Goal: Task Accomplishment & Management: Complete application form

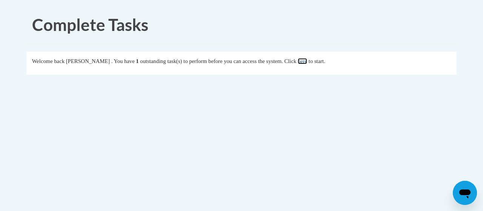
click at [307, 62] on link "here" at bounding box center [302, 61] width 9 height 6
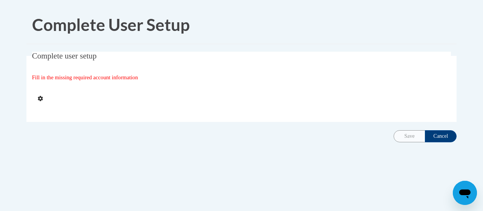
click at [412, 139] on div "Save Cancel" at bounding box center [425, 136] width 63 height 12
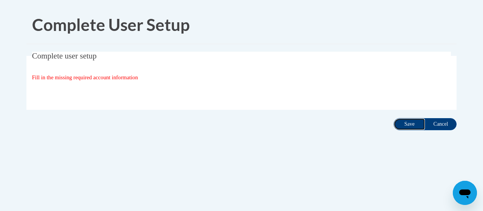
click at [407, 122] on input "Save" at bounding box center [410, 124] width 32 height 12
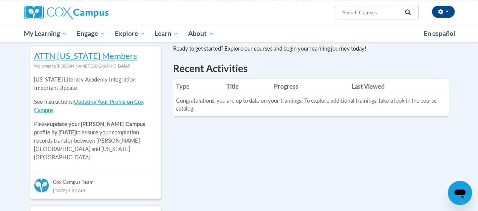
scroll to position [44, 0]
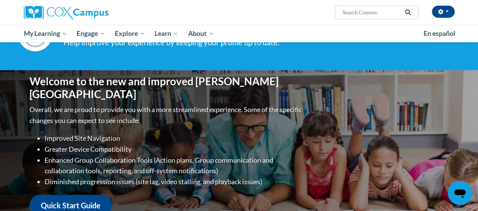
drag, startPoint x: 478, startPoint y: 23, endPoint x: 482, endPoint y: 6, distance: 17.1
click at [477, 8] on html "[PERSON_NAME] (Eastern Daylight Time GMT-0400 ) My Profile Inbox My Transcripts…" at bounding box center [239, 61] width 478 height 211
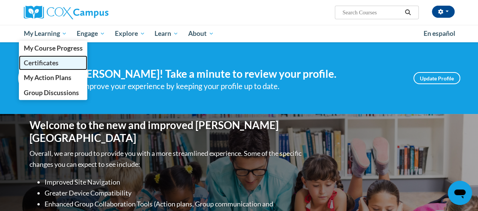
click at [52, 60] on span "Certificates" at bounding box center [40, 63] width 35 height 8
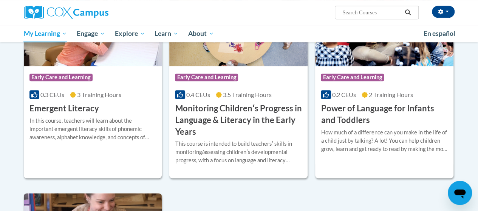
scroll to position [193, 0]
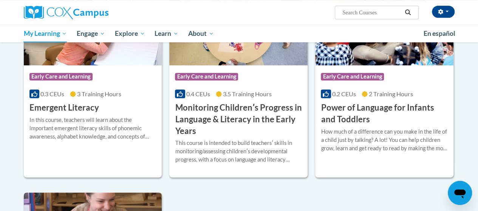
drag, startPoint x: 479, startPoint y: 69, endPoint x: 477, endPoint y: 145, distance: 75.5
